Goal: Task Accomplishment & Management: Manage account settings

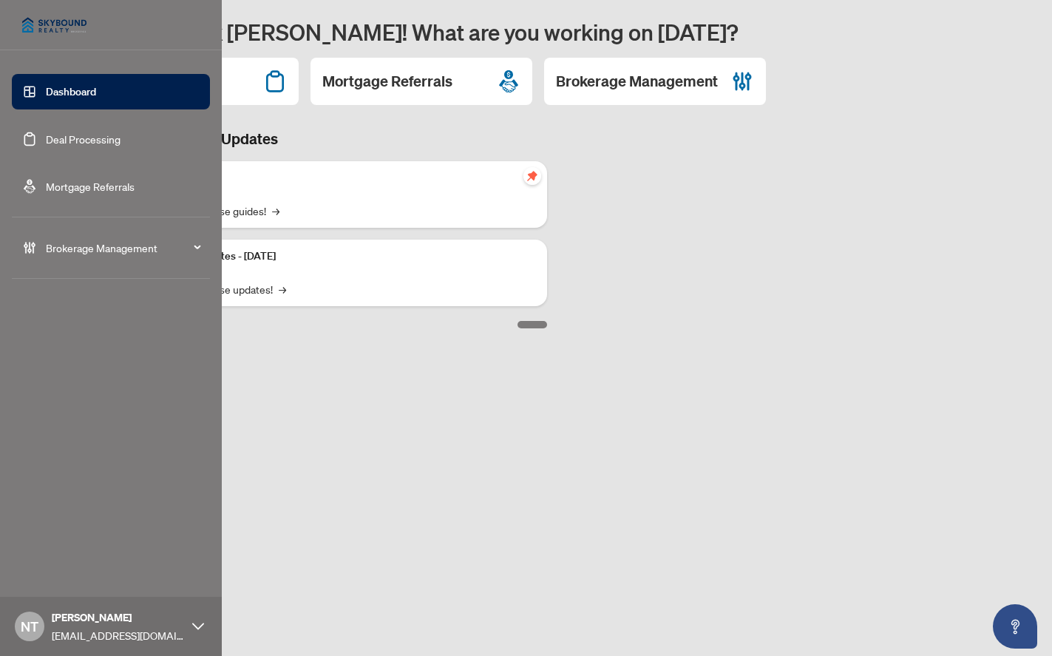
click at [108, 242] on span "Brokerage Management" at bounding box center [123, 247] width 154 height 16
click at [81, 492] on link "Manage Users" at bounding box center [64, 489] width 67 height 13
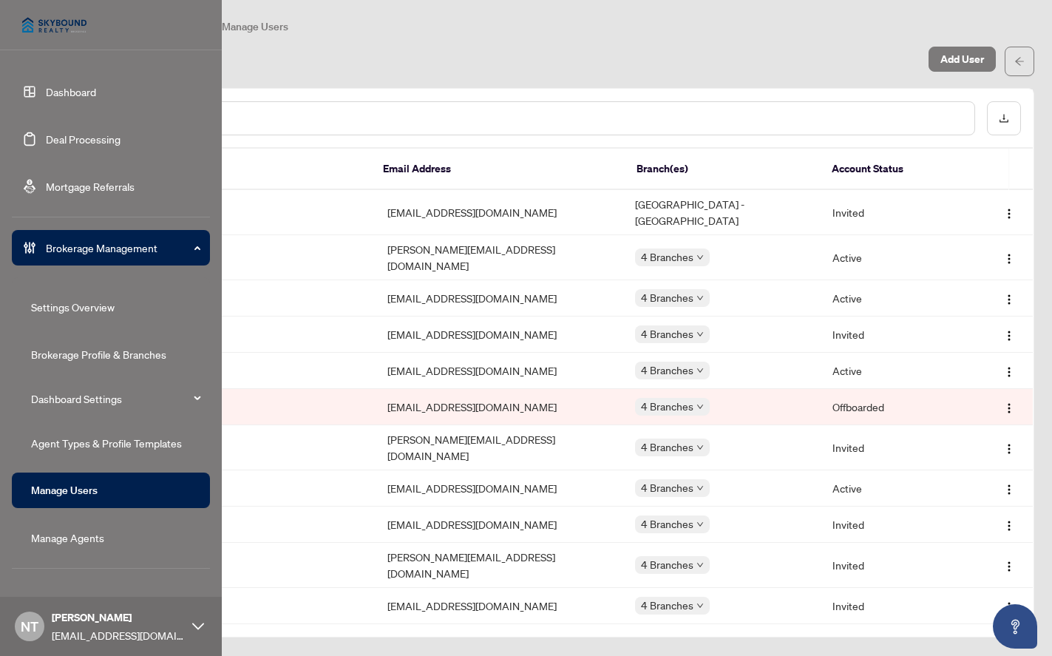
click at [48, 536] on link "Manage Agents" at bounding box center [67, 537] width 73 height 13
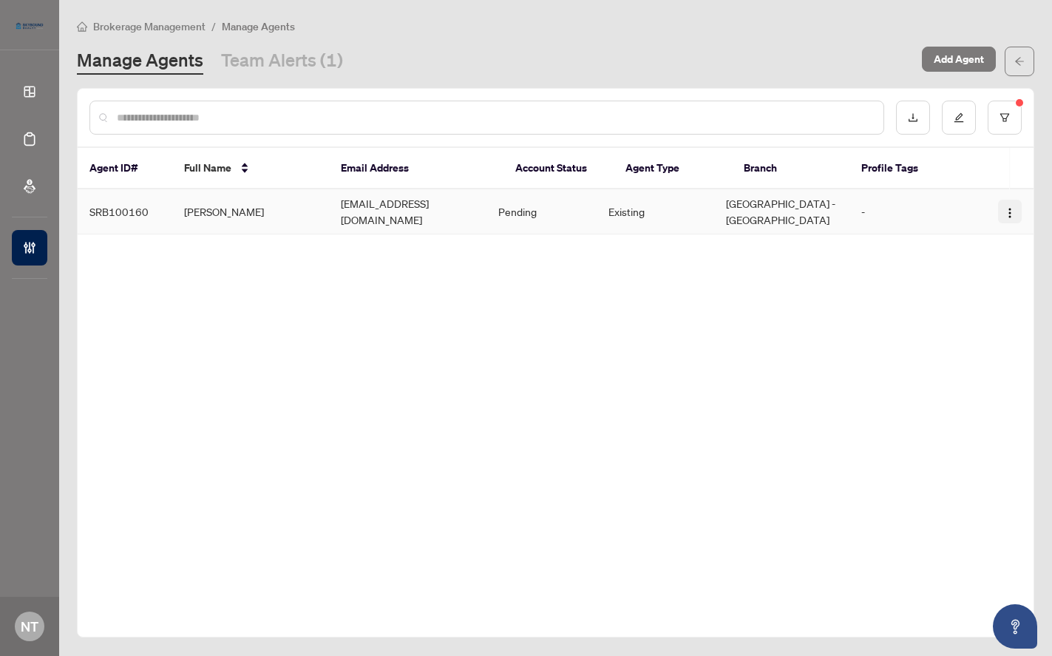
click at [1009, 210] on img "button" at bounding box center [1010, 213] width 12 height 12
click at [792, 211] on td "[GEOGRAPHIC_DATA] - [GEOGRAPHIC_DATA]" at bounding box center [781, 211] width 135 height 45
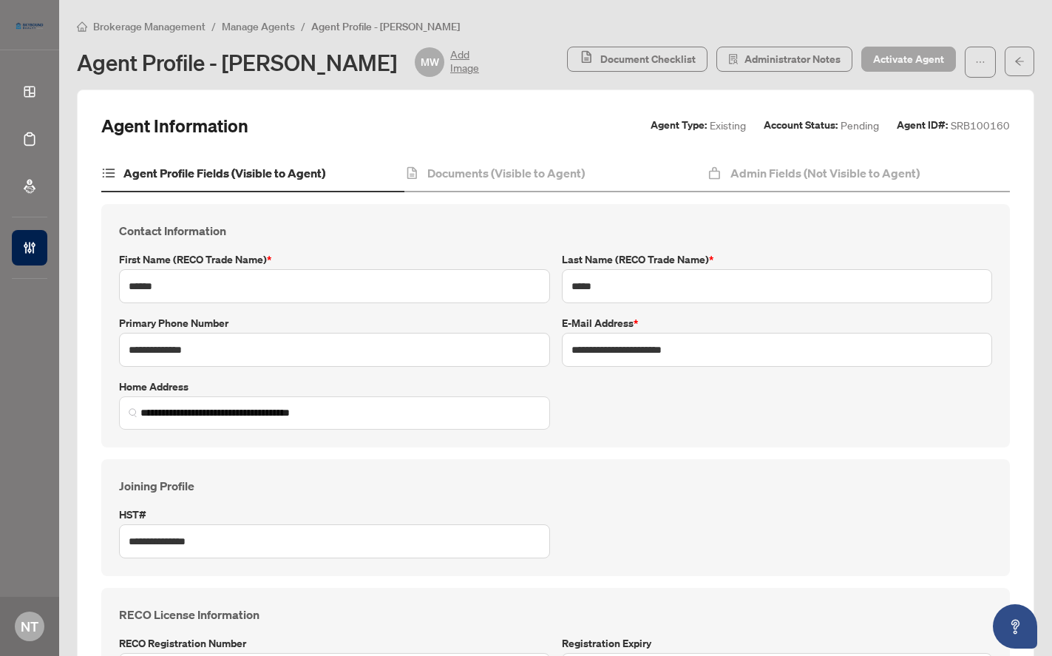
click at [894, 59] on span "Activate Agent" at bounding box center [908, 59] width 71 height 24
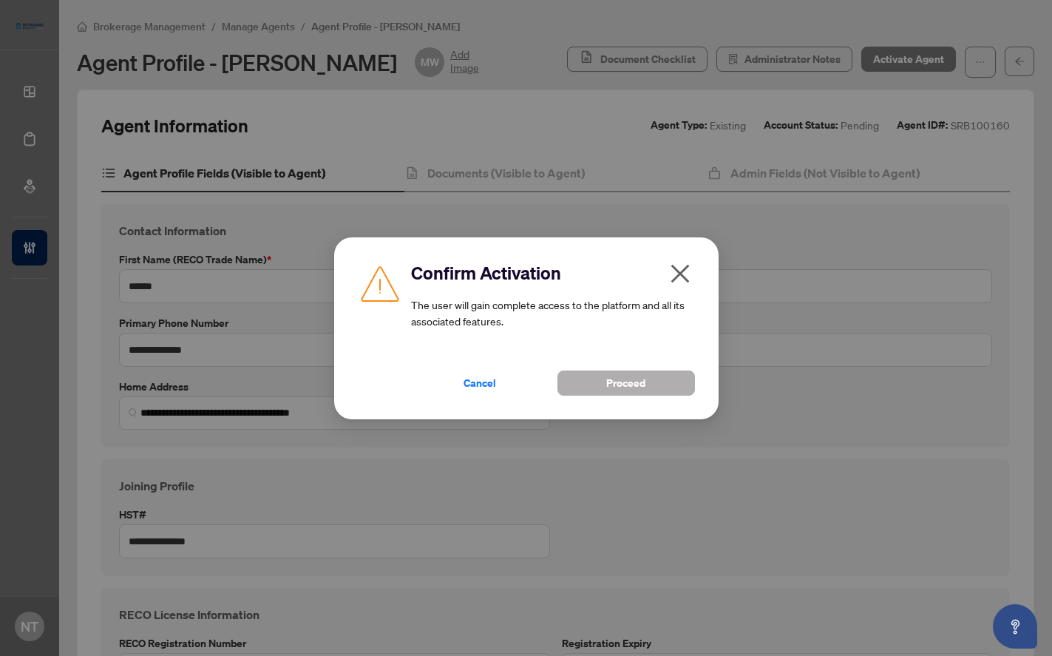
click at [624, 395] on button "Proceed" at bounding box center [625, 382] width 137 height 25
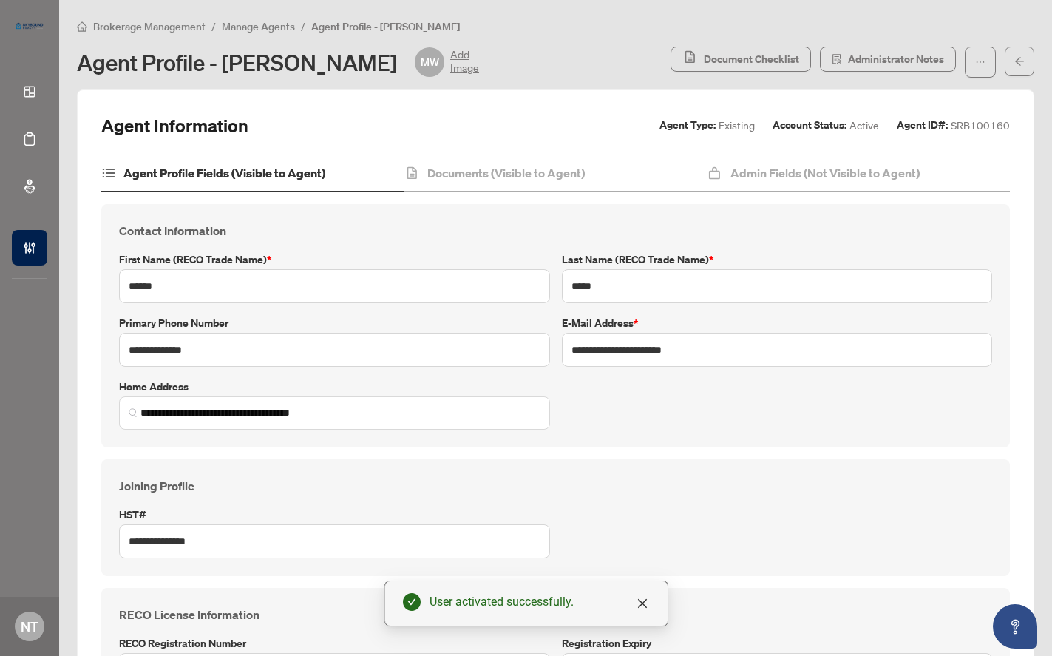
click at [264, 24] on span "Manage Agents" at bounding box center [258, 26] width 73 height 13
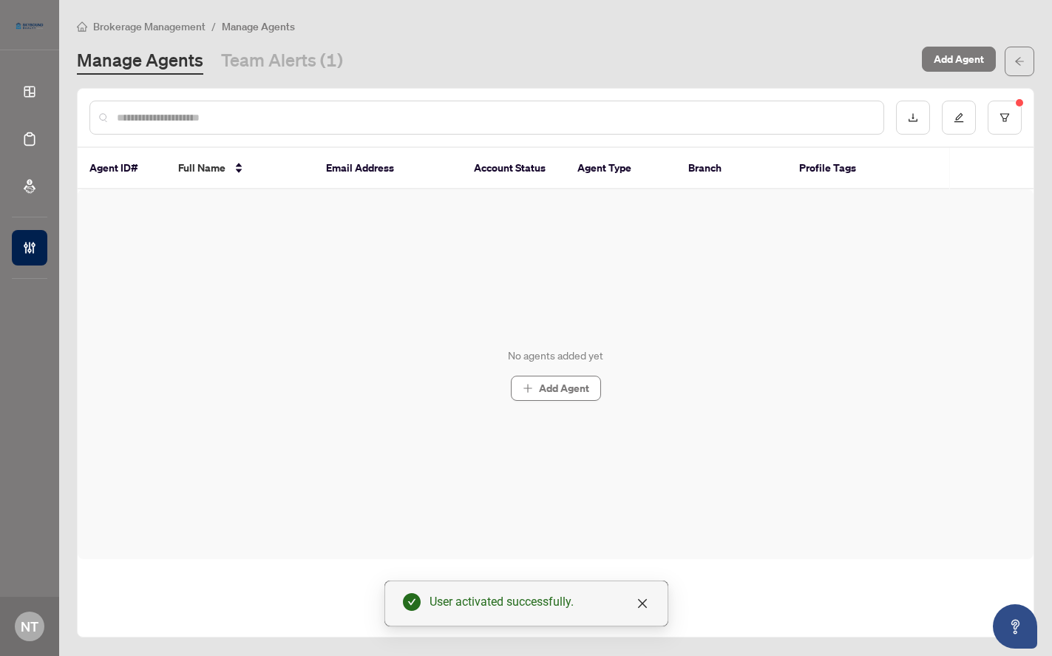
click at [213, 103] on div at bounding box center [486, 118] width 794 height 34
click at [211, 115] on input "text" at bounding box center [494, 117] width 755 height 16
click at [285, 71] on link "Team Alerts (1)" at bounding box center [282, 61] width 122 height 27
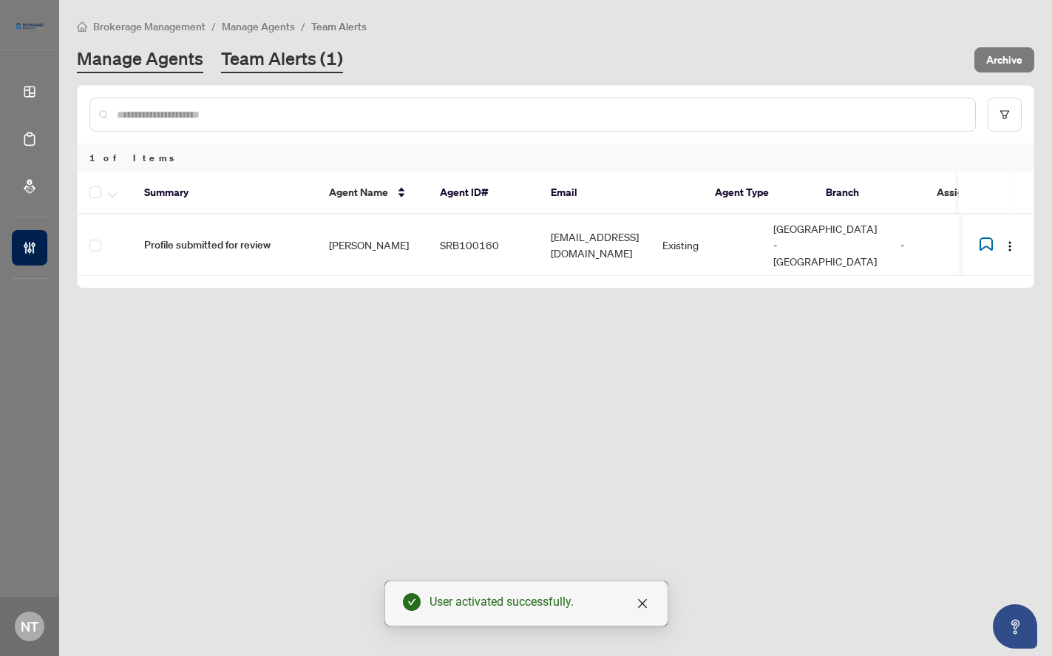
click at [126, 58] on link "Manage Agents" at bounding box center [140, 60] width 126 height 27
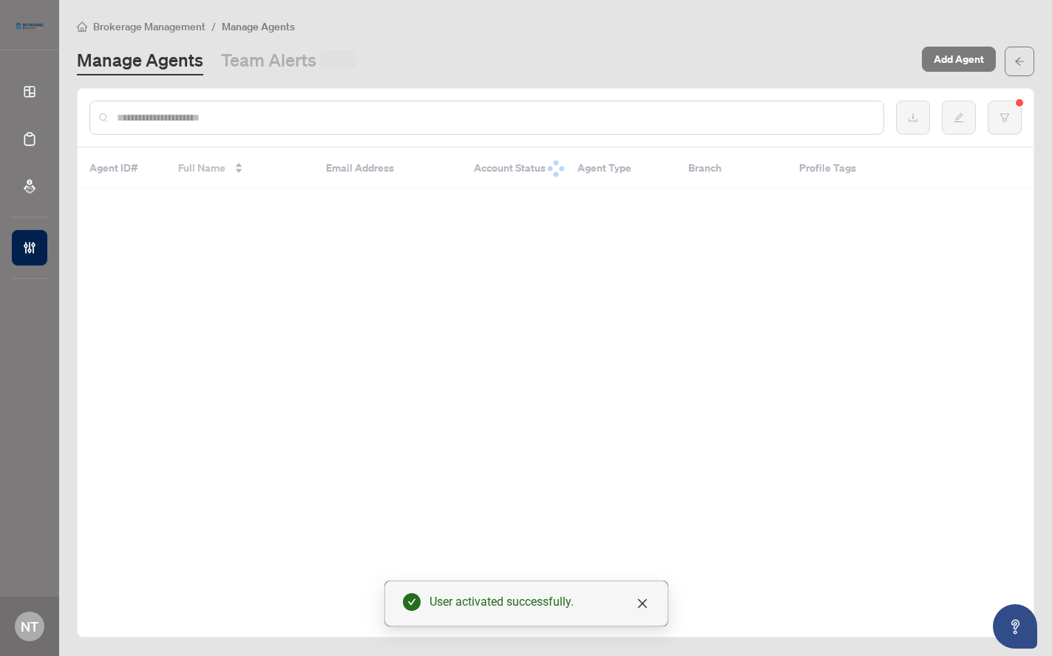
click at [211, 99] on div at bounding box center [556, 118] width 956 height 58
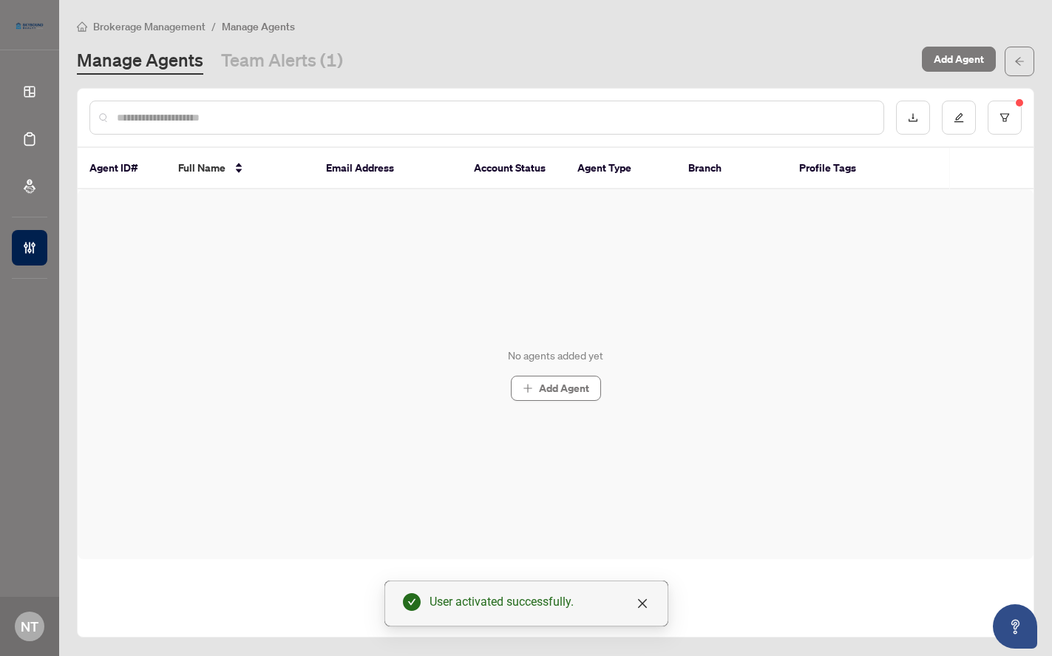
click at [213, 115] on input "text" at bounding box center [494, 117] width 755 height 16
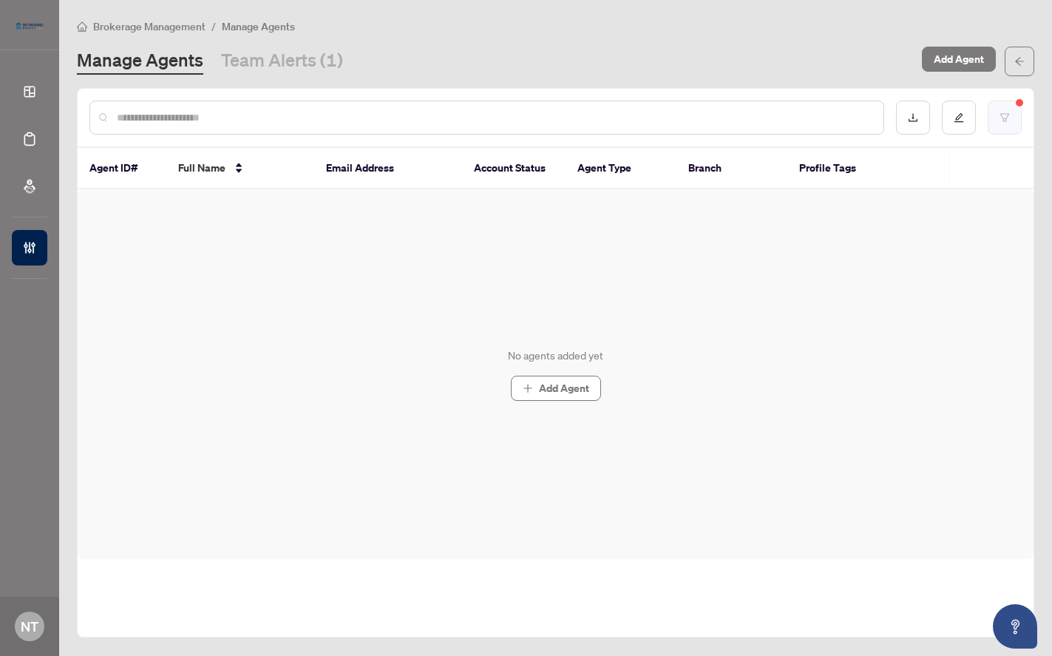
click at [1020, 111] on button "button" at bounding box center [1004, 118] width 34 height 34
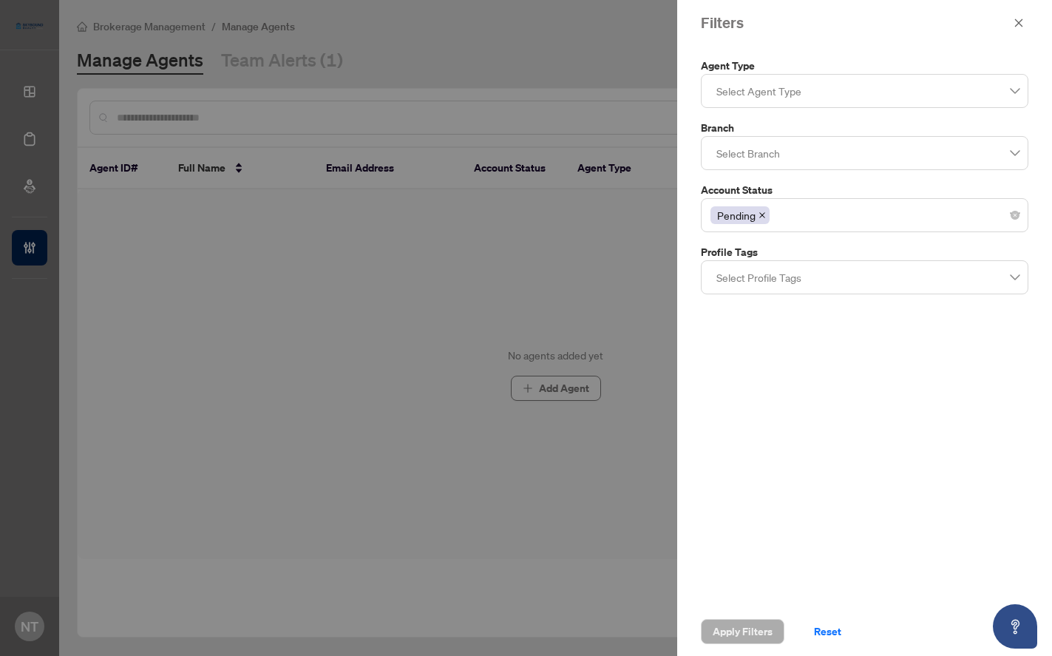
click at [763, 213] on icon "close" at bounding box center [761, 214] width 7 height 7
click at [1018, 28] on icon "close" at bounding box center [1018, 23] width 10 height 10
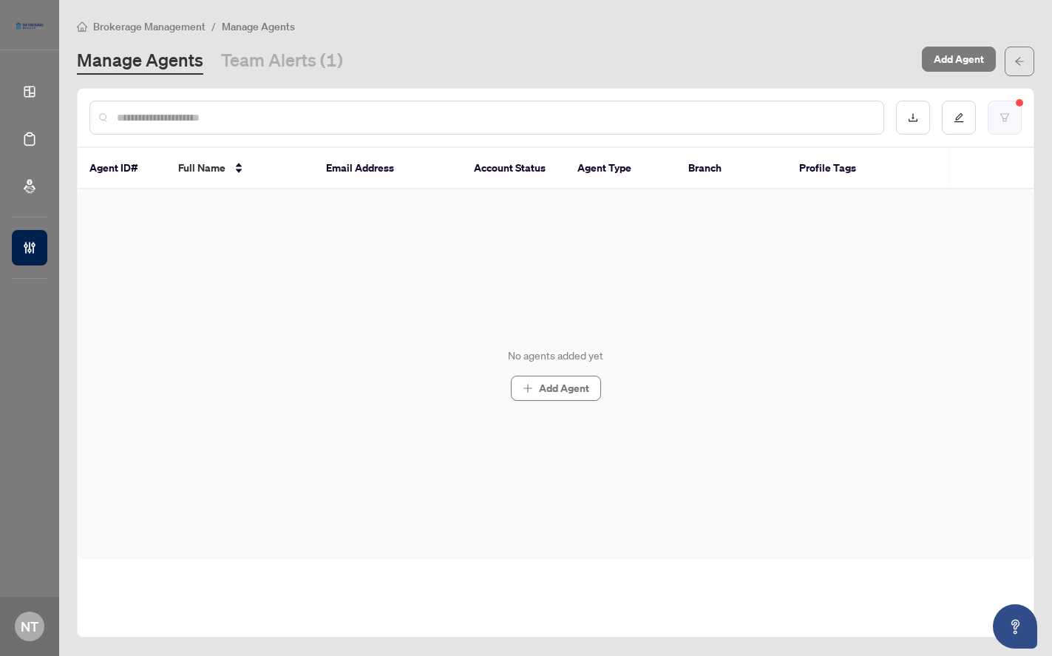
click at [1009, 112] on icon "filter" at bounding box center [1004, 117] width 10 height 10
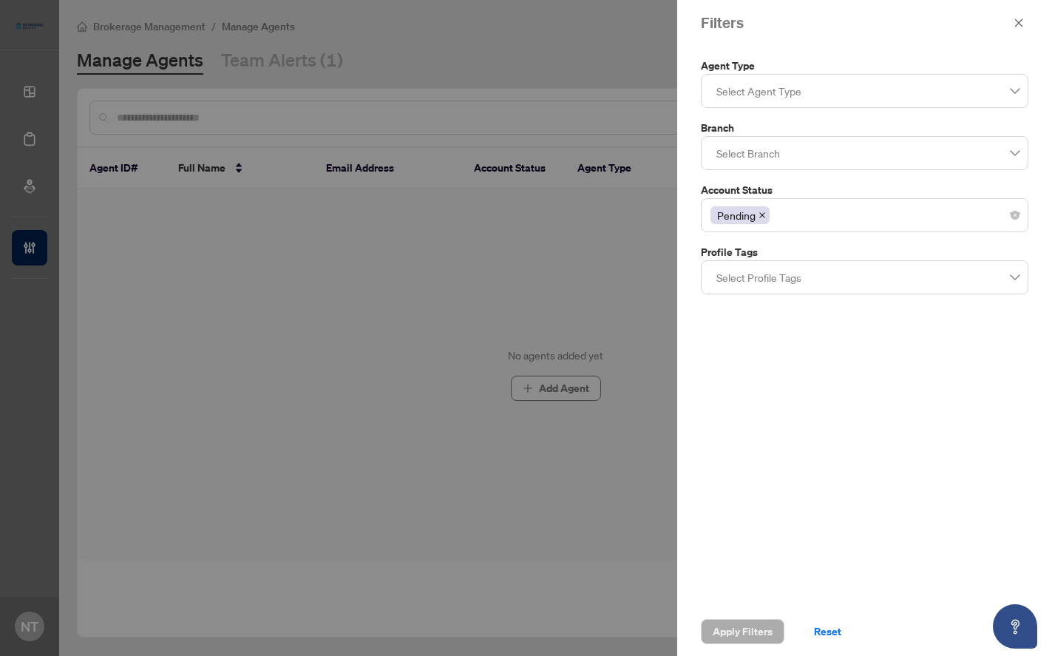
drag, startPoint x: 1014, startPoint y: 215, endPoint x: 848, endPoint y: 406, distance: 253.0
click at [743, 633] on span "Apply Filters" at bounding box center [742, 631] width 60 height 24
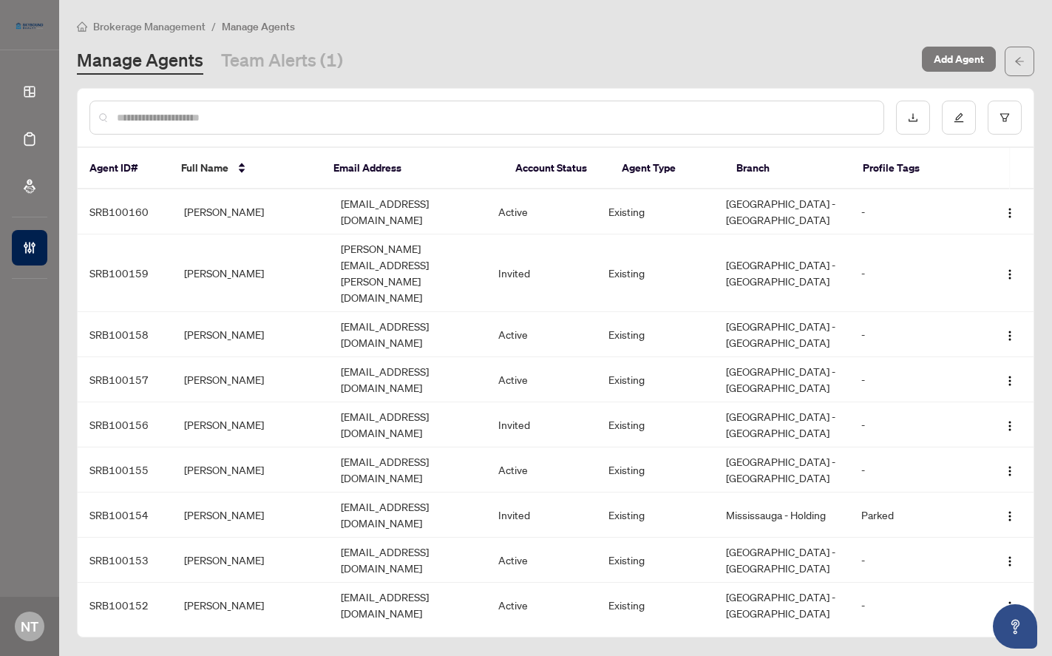
click at [407, 112] on input "text" at bounding box center [494, 117] width 755 height 16
type input "****"
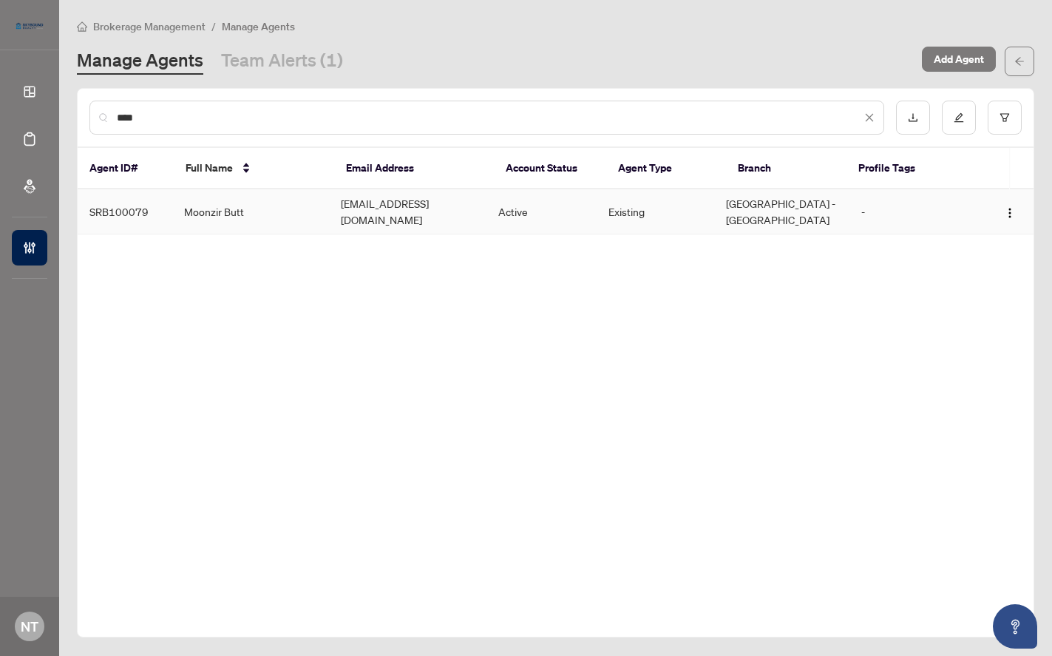
click at [293, 208] on td "Moonzir Butt" at bounding box center [250, 211] width 157 height 45
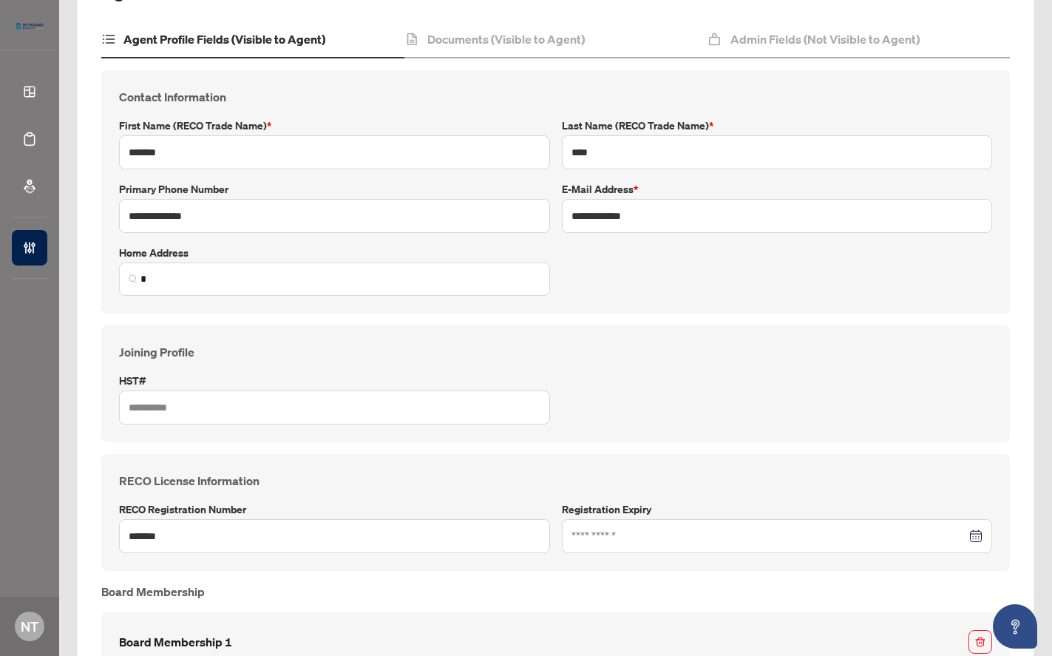
scroll to position [136, 0]
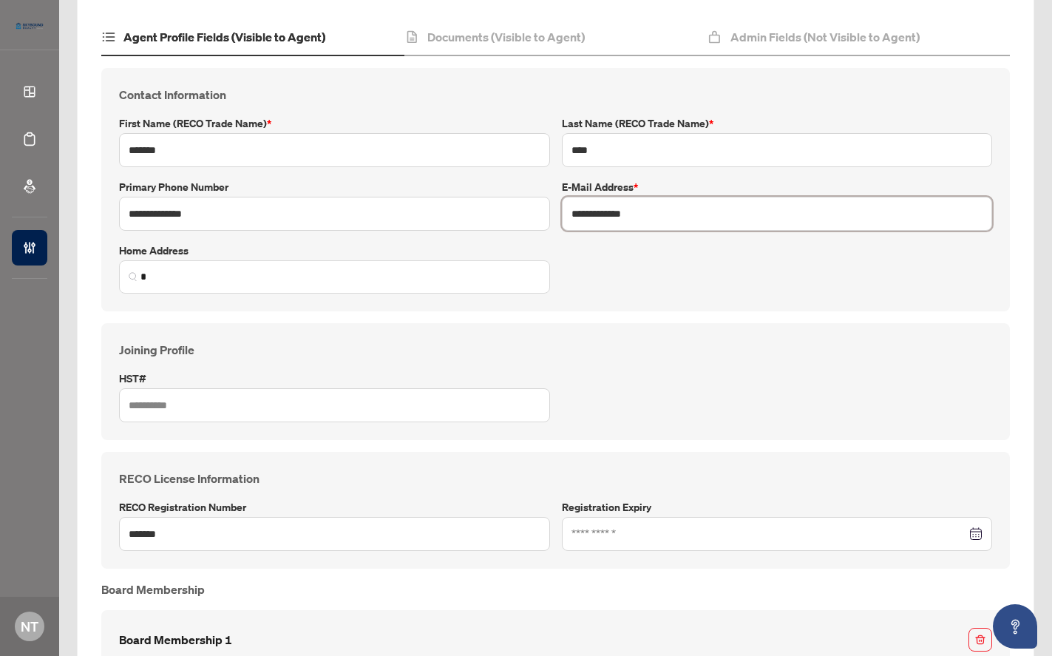
drag, startPoint x: 658, startPoint y: 209, endPoint x: 516, endPoint y: 208, distance: 142.6
click at [516, 208] on div "**********" at bounding box center [555, 190] width 885 height 208
paste input "text"
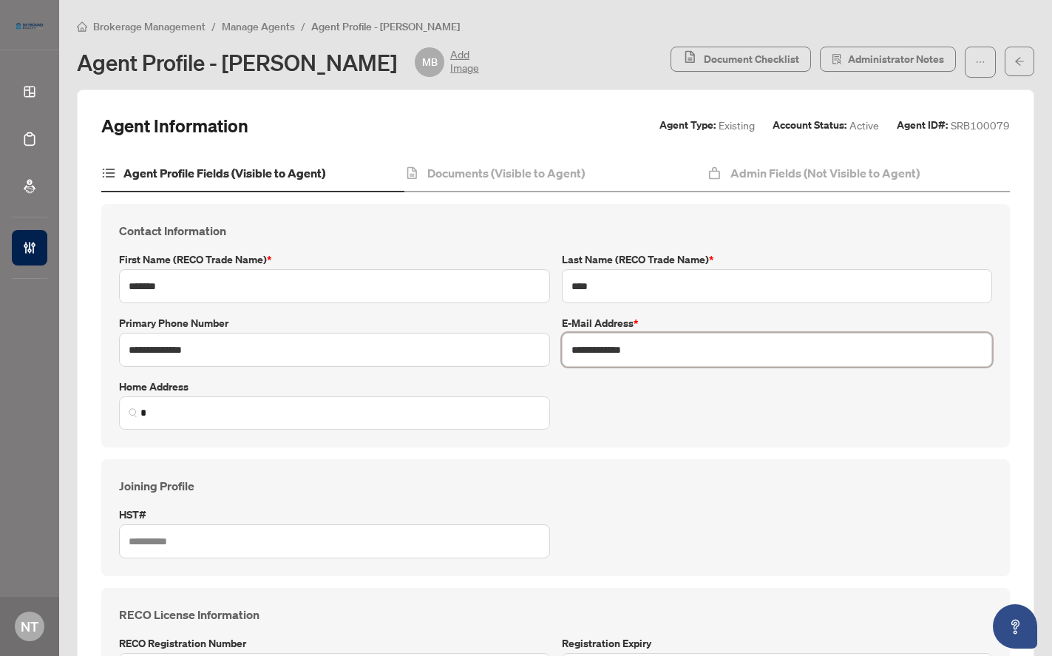
scroll to position [335, 0]
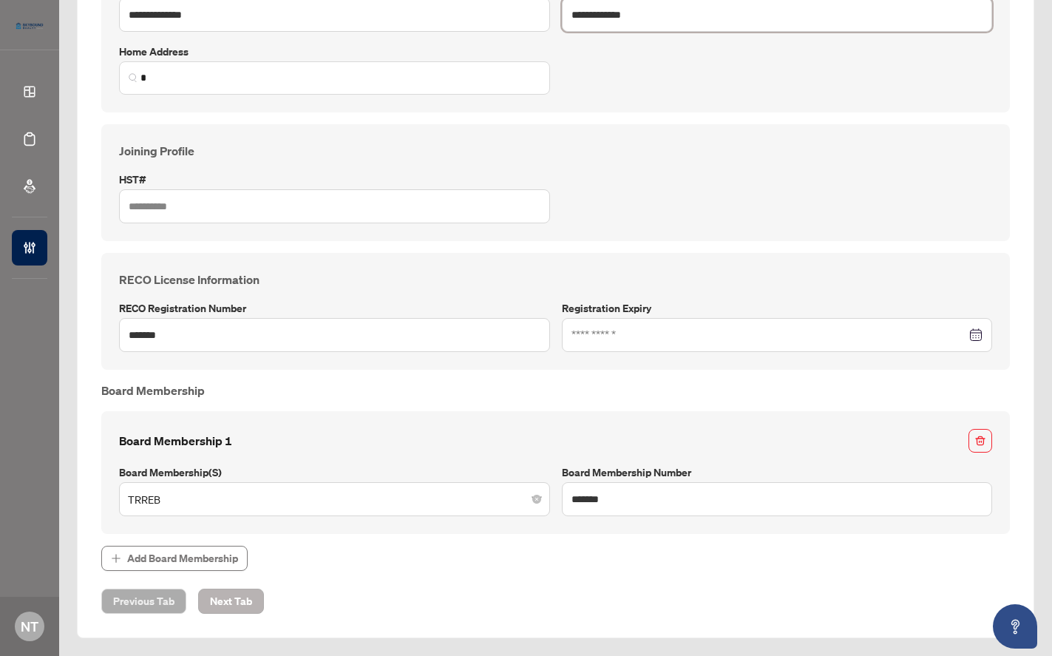
type input "**********"
click at [242, 600] on span "Next Tab" at bounding box center [231, 601] width 42 height 24
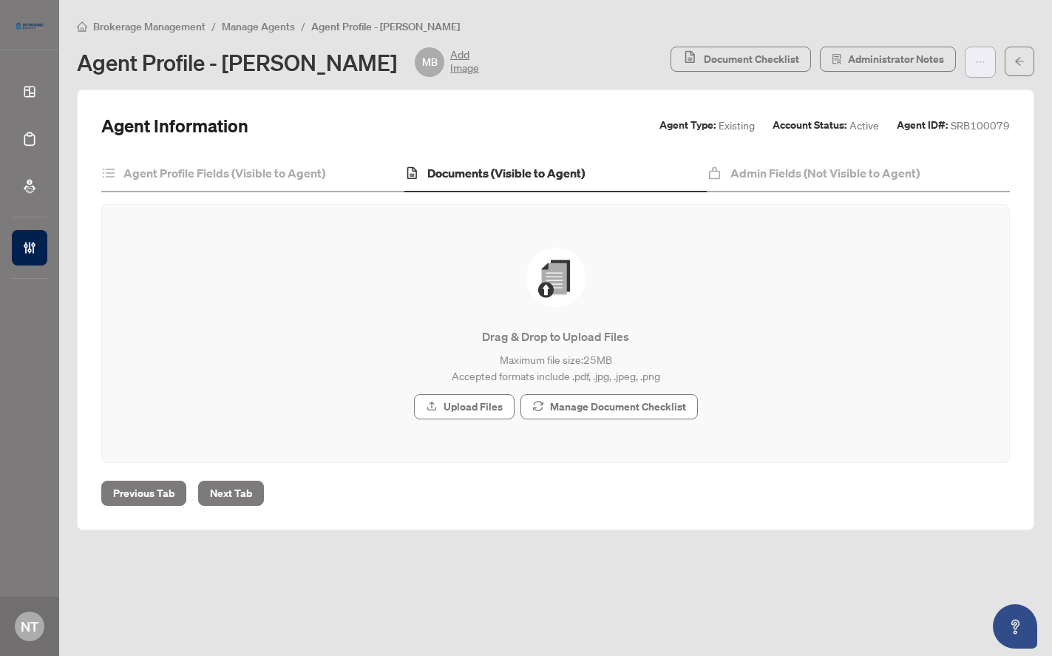
click at [975, 55] on span "button" at bounding box center [980, 62] width 10 height 24
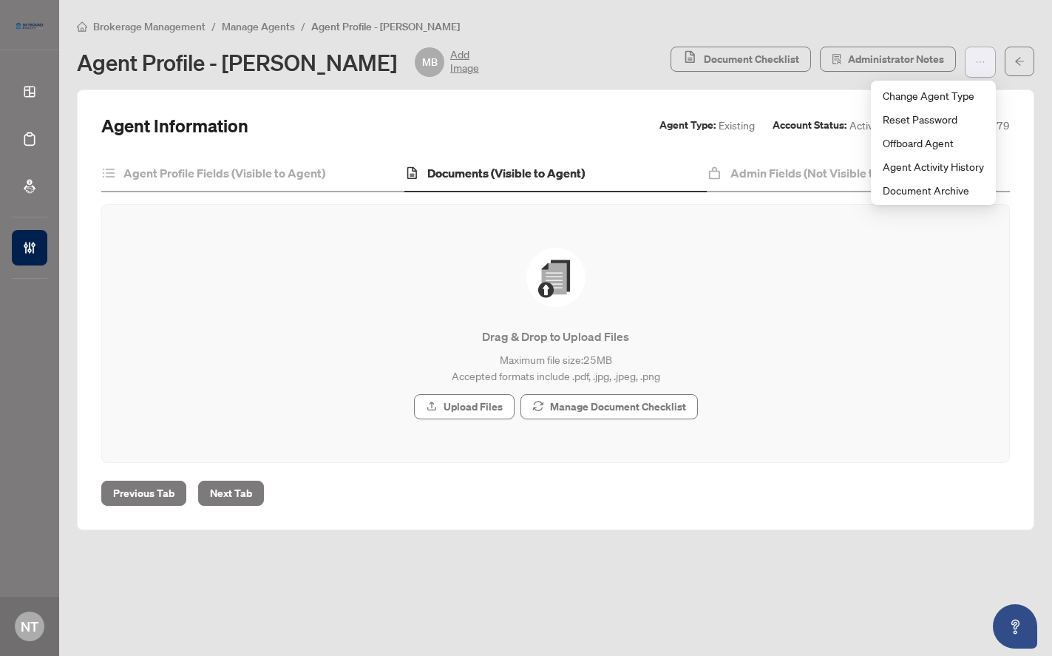
click at [975, 55] on span "button" at bounding box center [980, 62] width 10 height 24
